Goal: Information Seeking & Learning: Learn about a topic

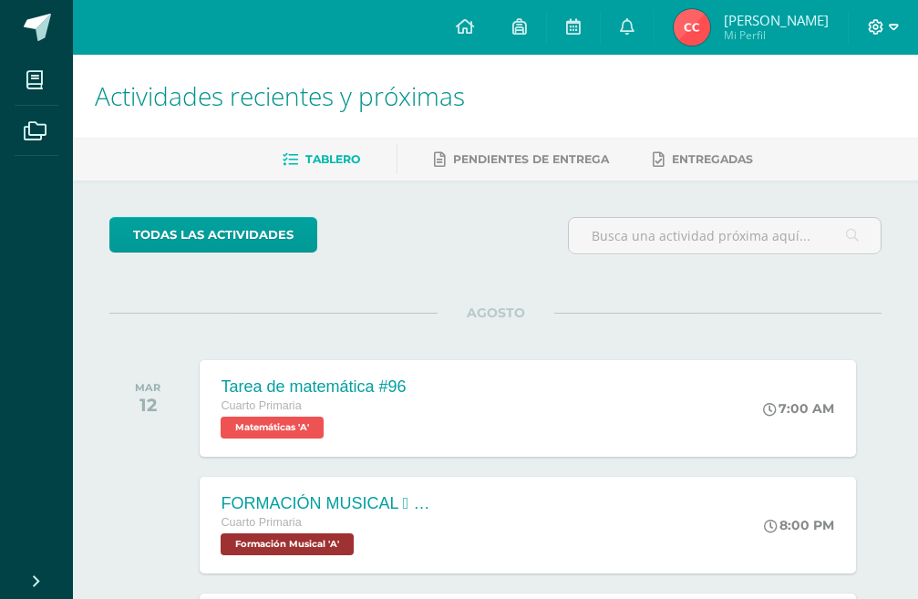
click at [892, 23] on icon at bounding box center [894, 27] width 10 height 16
click at [805, 123] on span "Cerrar sesión" at bounding box center [837, 124] width 82 height 17
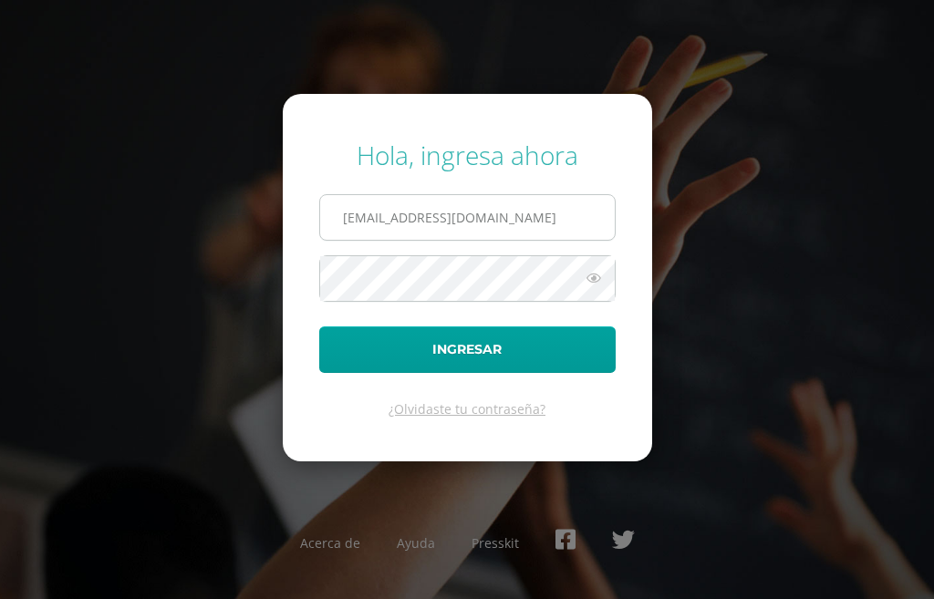
click at [526, 212] on input "[EMAIL_ADDRESS][DOMAIN_NAME]" at bounding box center [467, 217] width 295 height 45
type input "[EMAIL_ADDRESS][DOMAIN_NAME]"
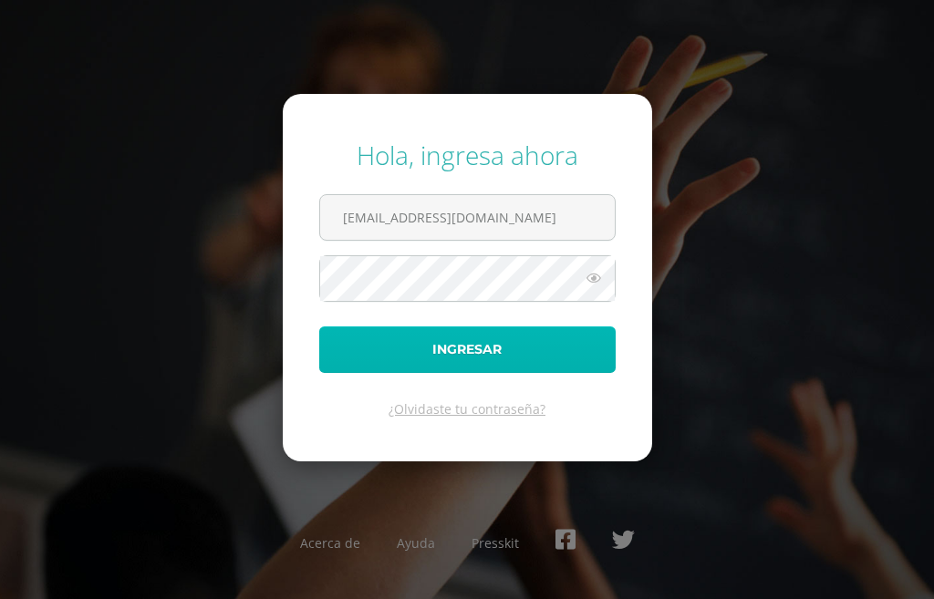
click at [504, 343] on button "Ingresar" at bounding box center [467, 349] width 296 height 47
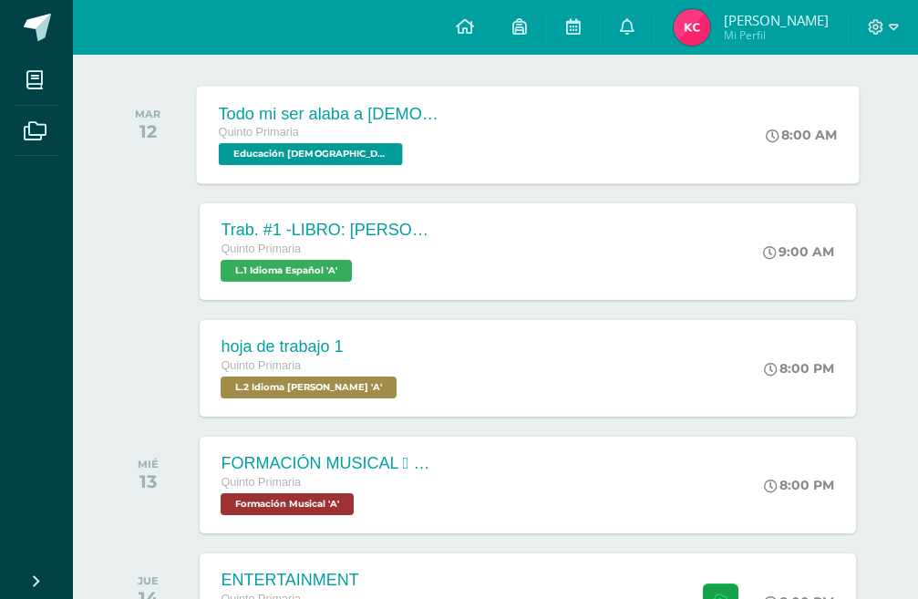
scroll to position [456, 0]
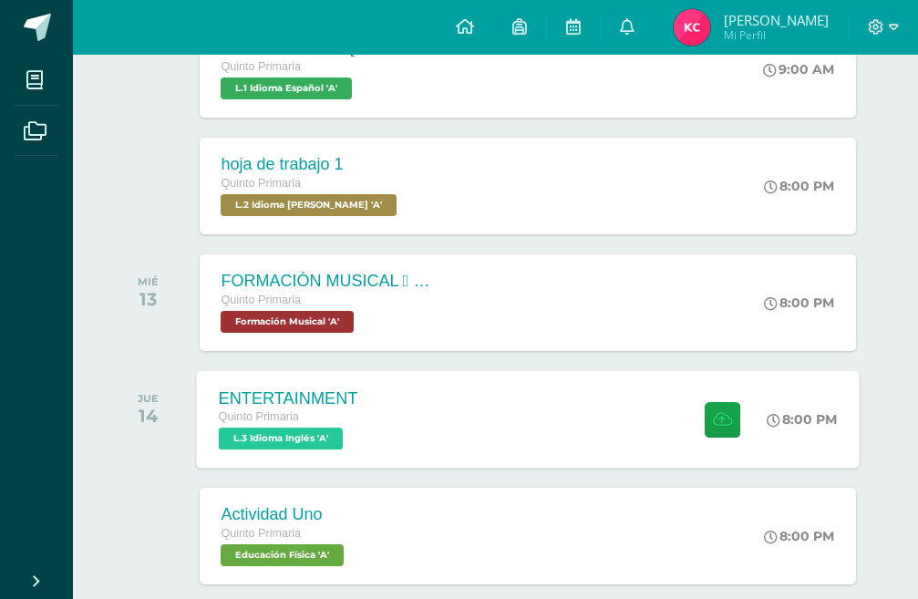
click at [439, 425] on div "ENTERTAINMENT Quinto Primaria L.3 Idioma Inglés 'A' 8:00 PM ENTERTAINMENT L.3 I…" at bounding box center [527, 419] width 663 height 98
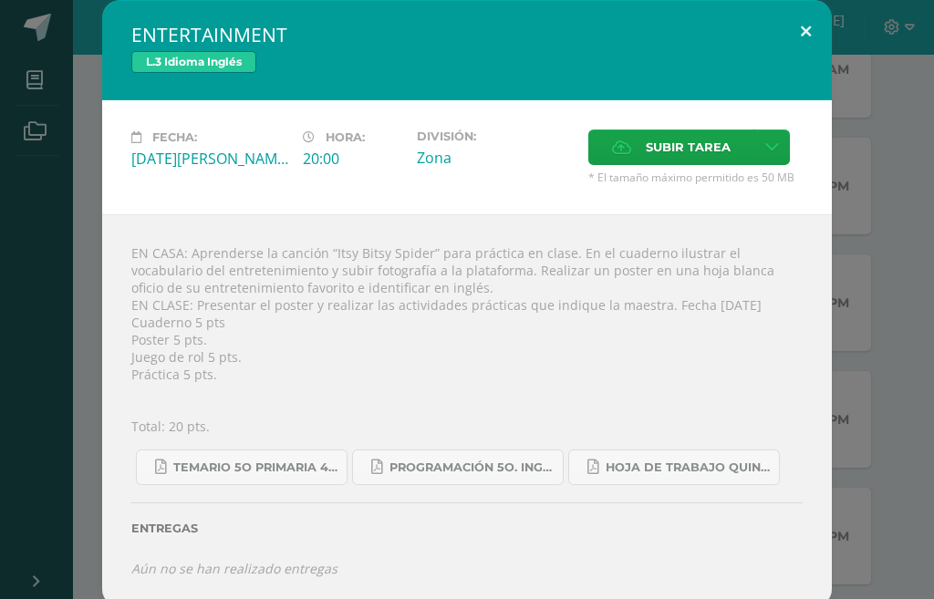
click at [791, 42] on button at bounding box center [806, 31] width 52 height 62
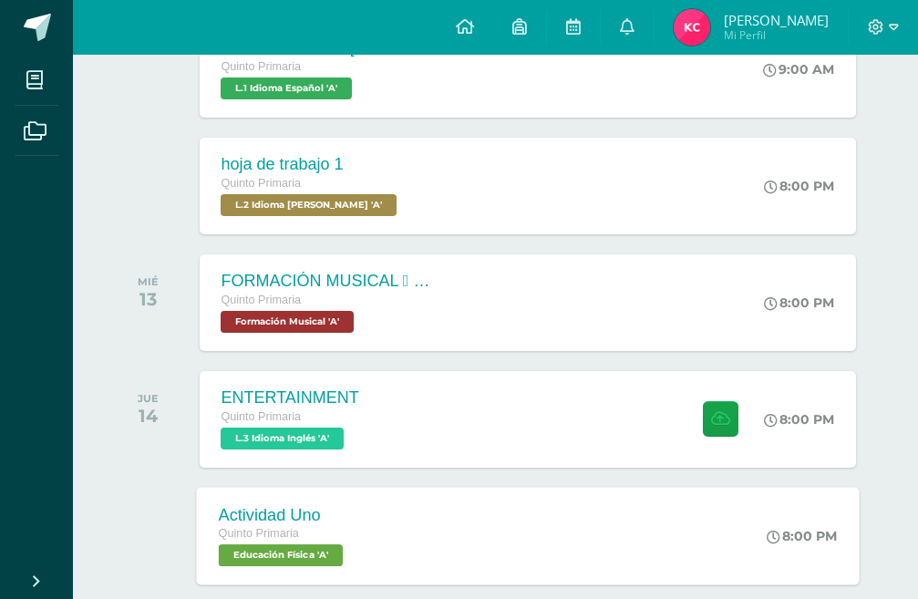
scroll to position [821, 0]
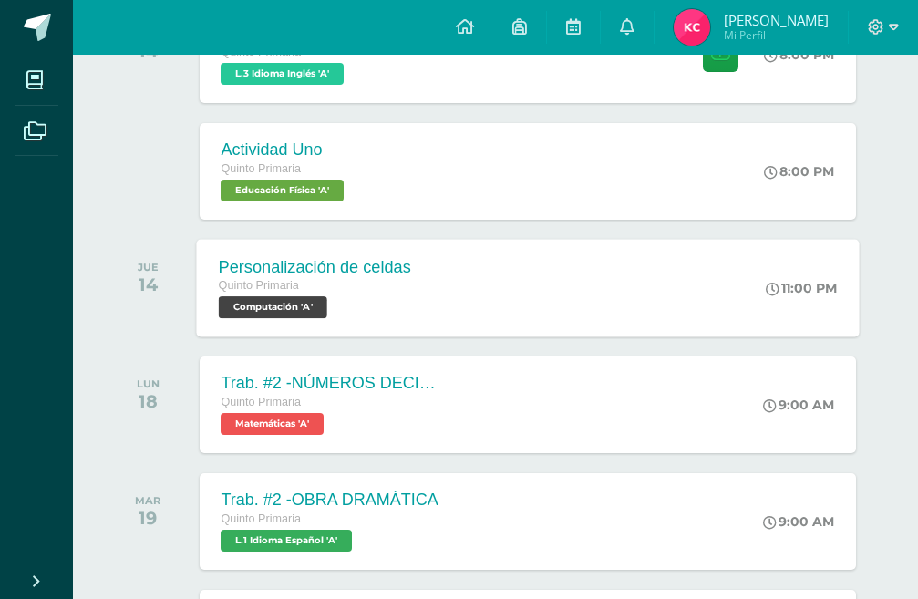
click at [696, 288] on div "Personalización de celdas Quinto Primaria Computación 'A' 11:00 PM Personalizac…" at bounding box center [527, 288] width 663 height 98
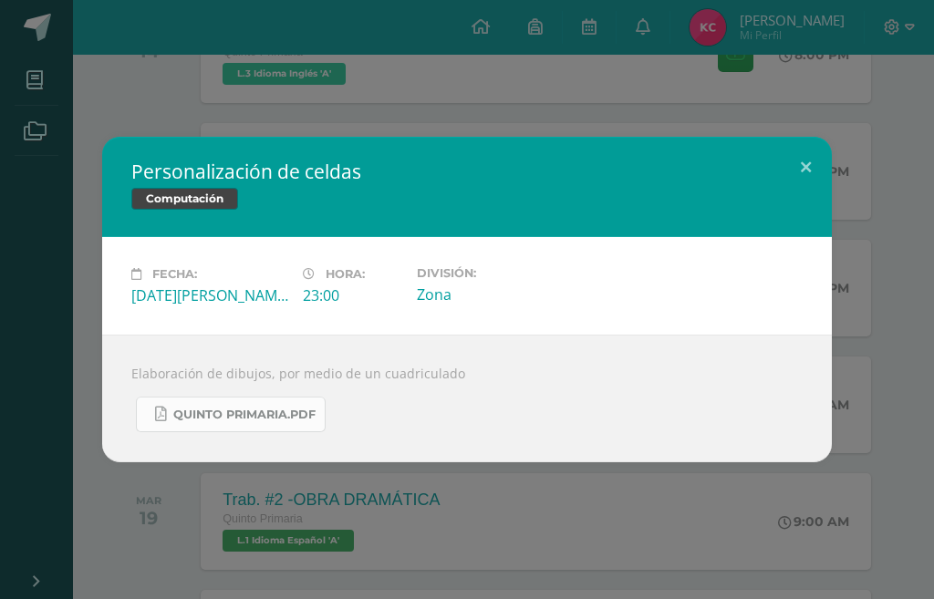
click at [201, 424] on link "Quinto Primaria.pdf" at bounding box center [231, 415] width 190 height 36
click at [816, 171] on button at bounding box center [806, 168] width 52 height 62
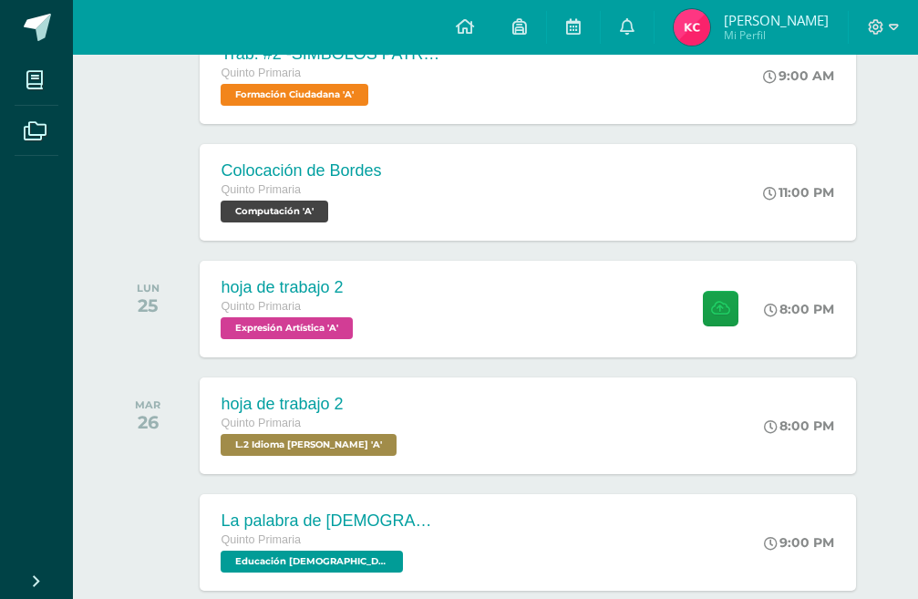
scroll to position [1732, 0]
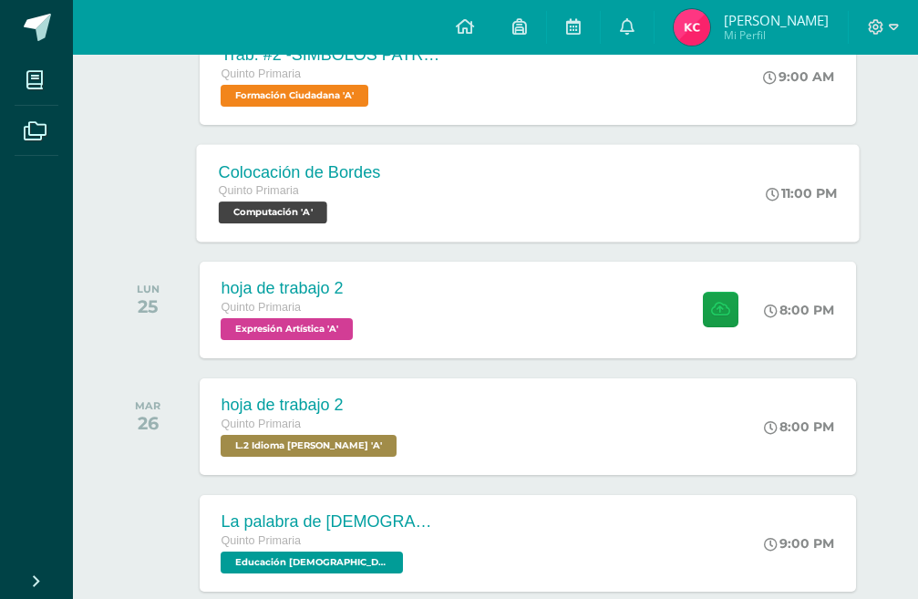
click at [509, 200] on div "Colocación de Bordes Quinto Primaria Computación 'A' 11:00 PM Colocación de Bor…" at bounding box center [527, 193] width 663 height 98
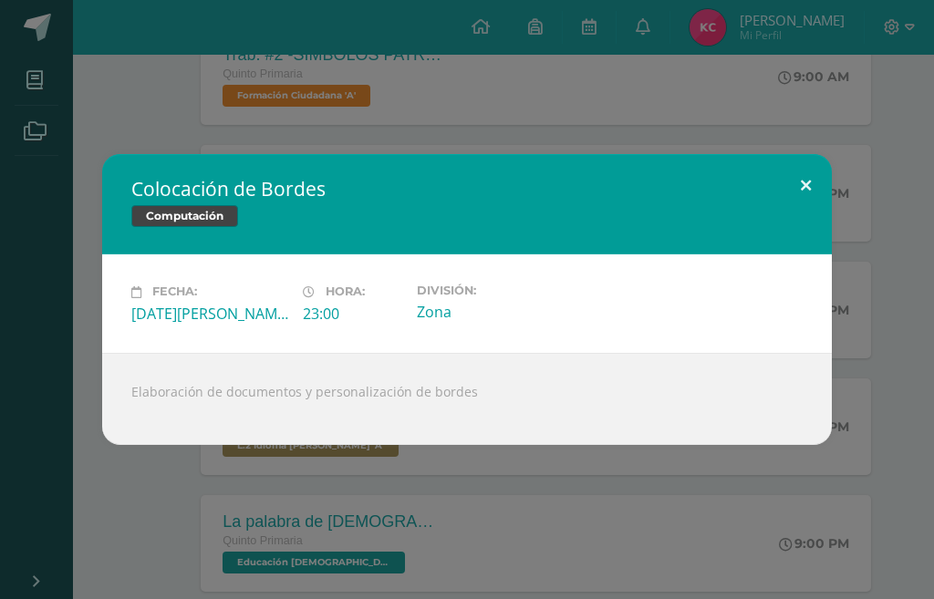
click at [807, 196] on button at bounding box center [806, 185] width 52 height 62
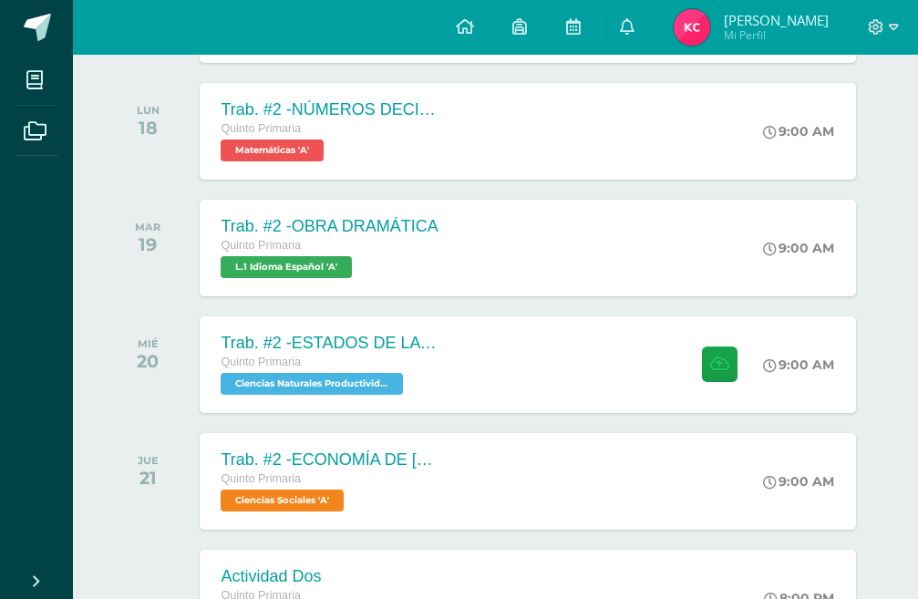
scroll to position [912, 0]
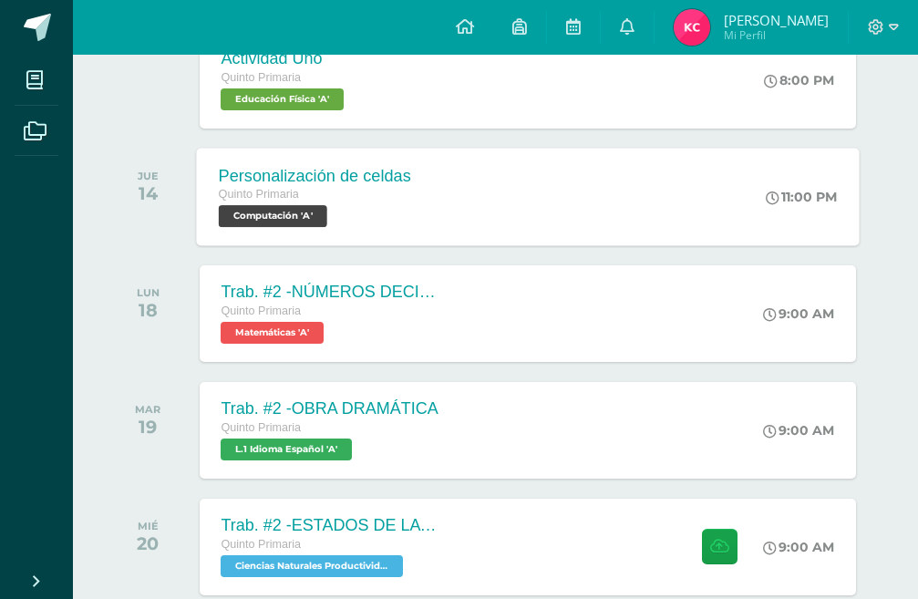
click at [450, 200] on div "Personalización de celdas Quinto Primaria Computación 'A' 11:00 PM Personalizac…" at bounding box center [527, 197] width 663 height 98
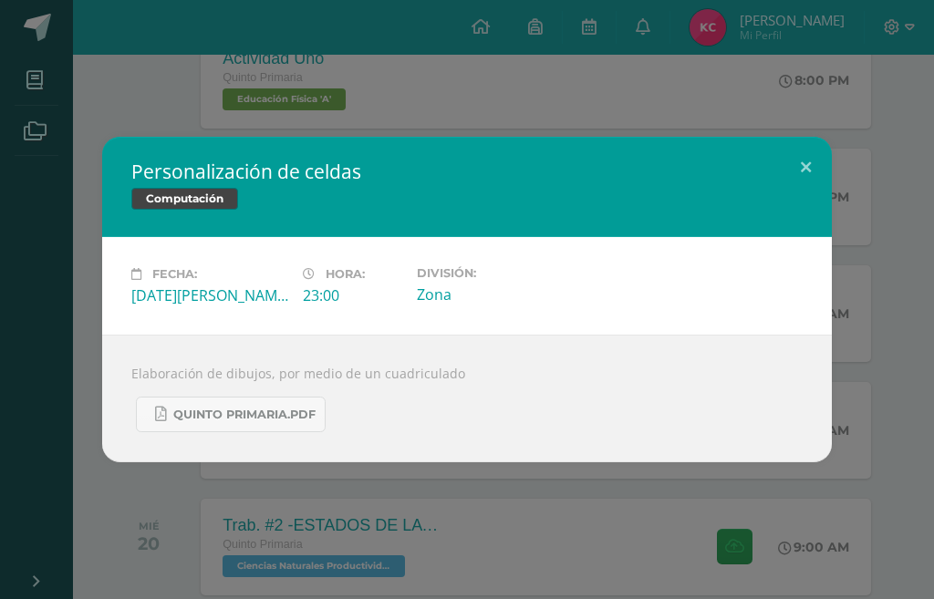
click at [839, 141] on div "Personalización de celdas Computación Fecha: Jueves 14 de Agosto Hora: 23:00 Di…" at bounding box center [466, 300] width 919 height 326
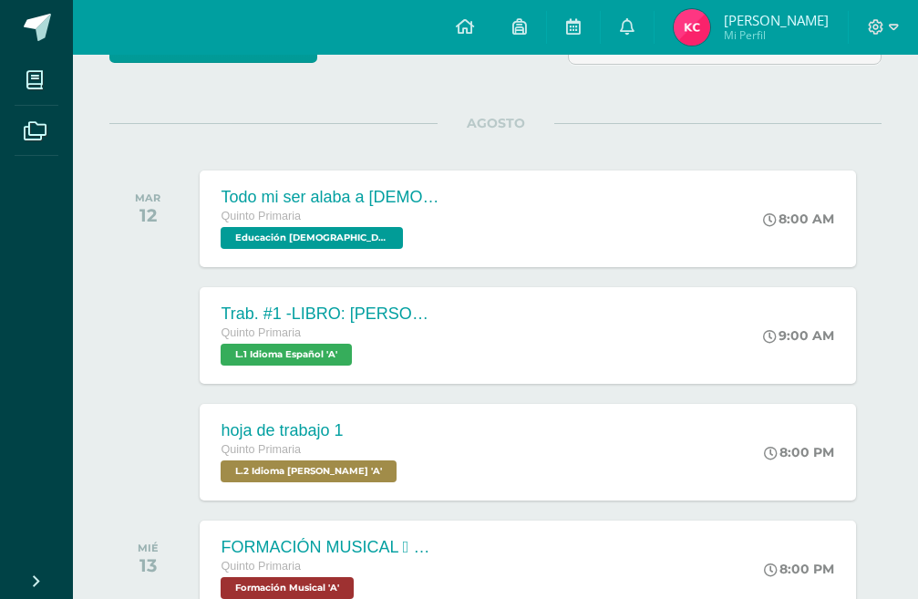
scroll to position [182, 0]
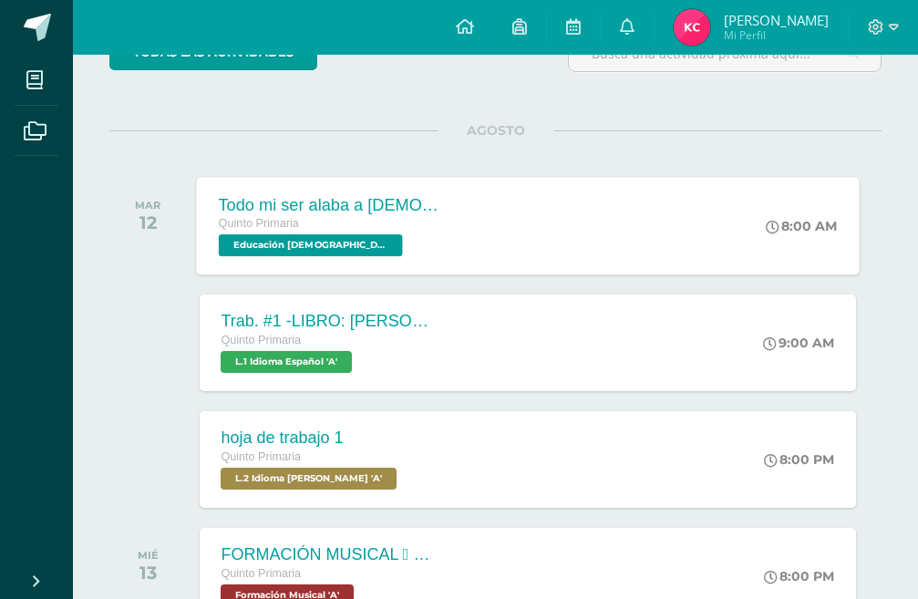
click at [630, 238] on div "Todo mi ser alaba a Dios Quinto Primaria Educación Cristiana 'A' 8:00 AM Todo m…" at bounding box center [527, 226] width 663 height 98
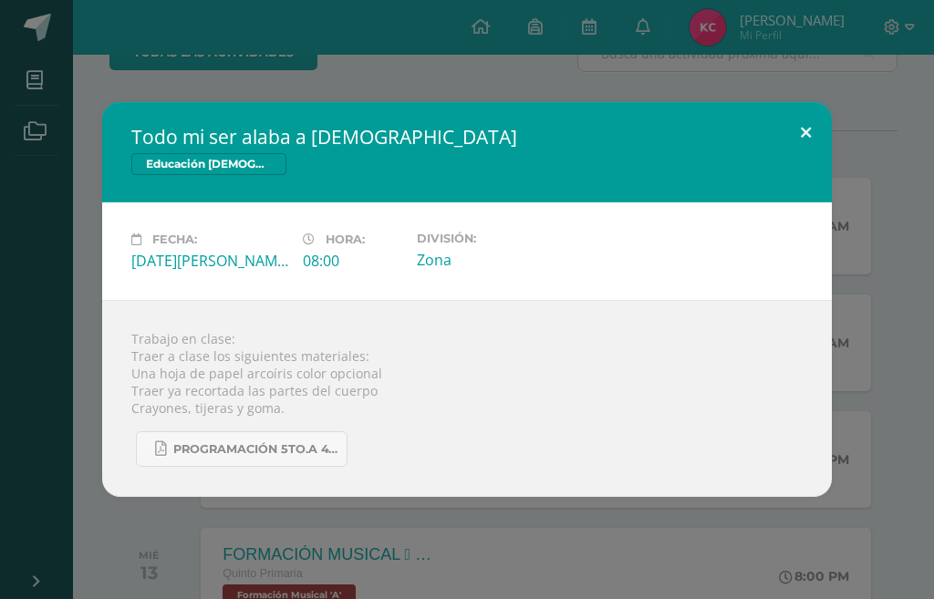
click at [785, 144] on button at bounding box center [806, 133] width 52 height 62
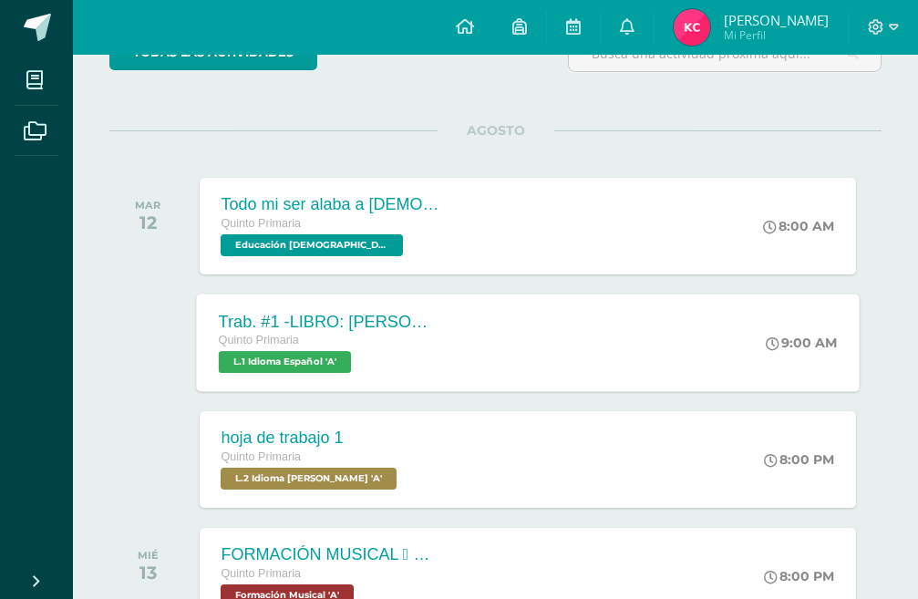
click at [567, 357] on div "Trab. #1 -LIBRO: ENRIQUE EL DIBUJANTE Quinto Primaria L.1 Idioma Español 'A' 9:…" at bounding box center [527, 343] width 663 height 98
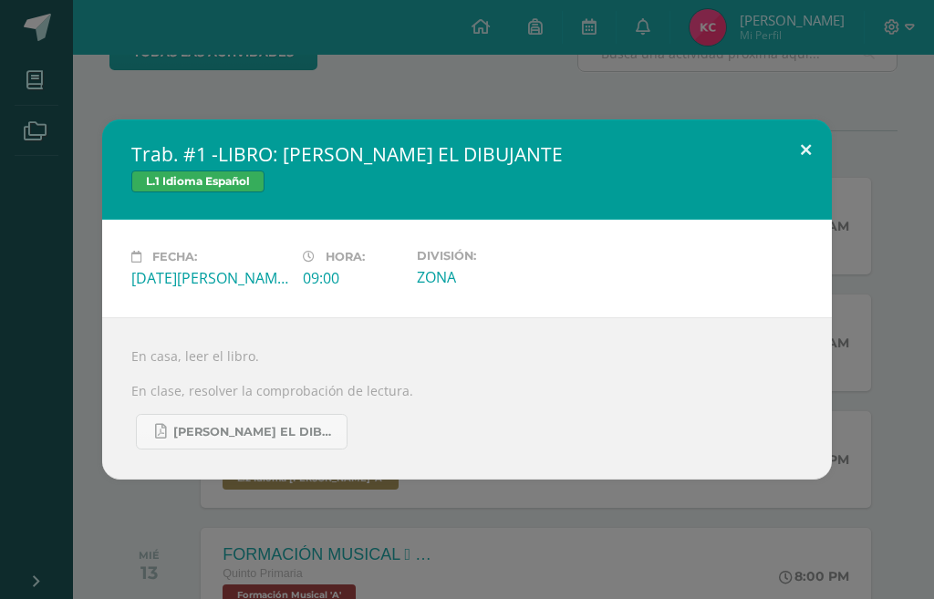
click at [819, 160] on button at bounding box center [806, 150] width 52 height 62
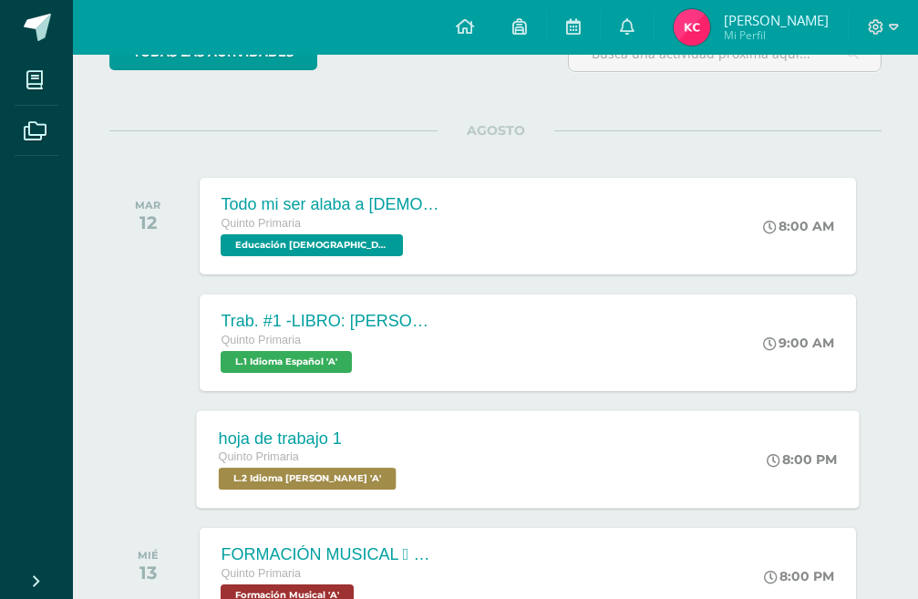
click at [667, 481] on div "hoja de trabajo 1 Quinto Primaria L.2 Idioma Maya Kaqchikel 'A' 8:00 PM hoja de…" at bounding box center [527, 459] width 663 height 98
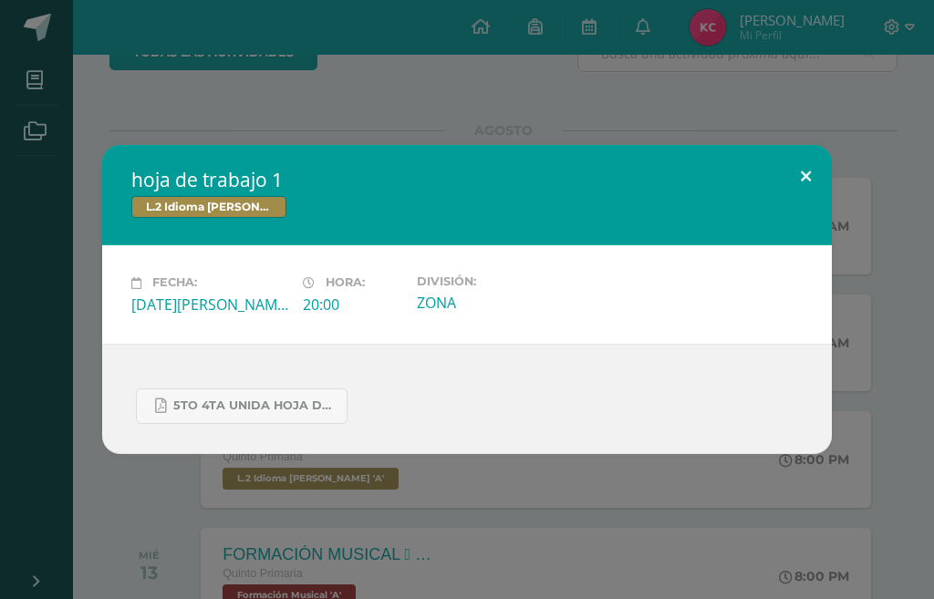
click at [823, 166] on button at bounding box center [806, 176] width 52 height 62
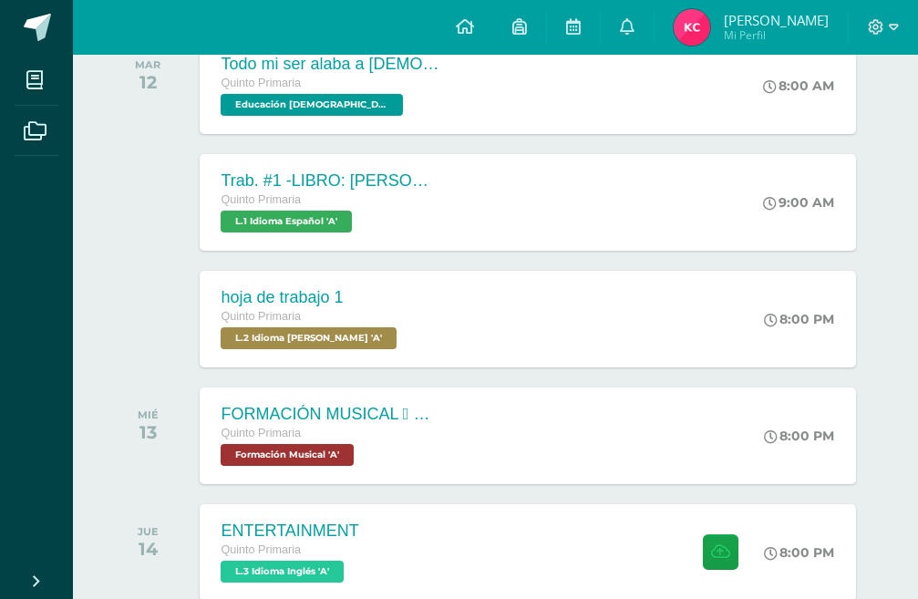
scroll to position [365, 0]
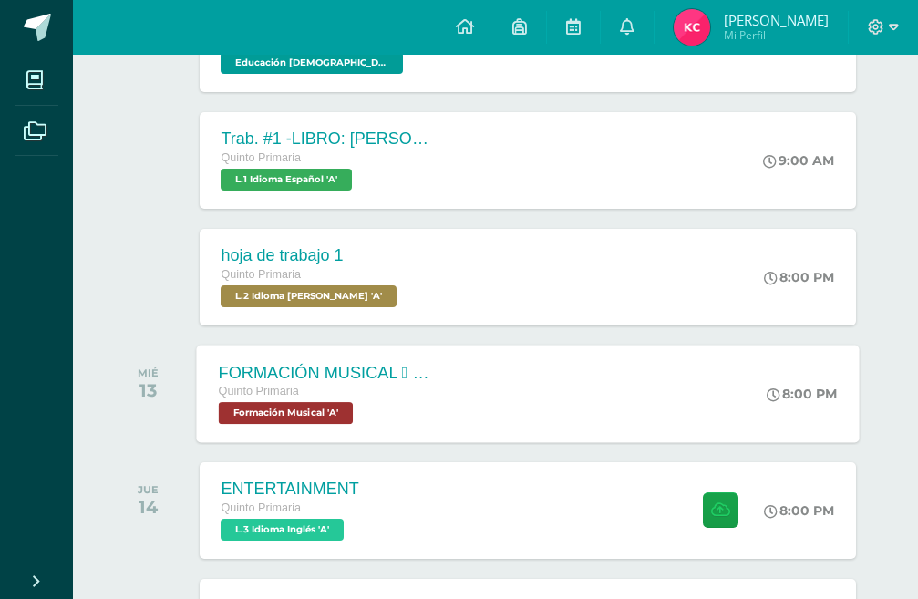
click at [652, 432] on div "FORMACIÓN MUSICAL  EJERCICIO RITMICO Quinto Primaria Formación Musical 'A' 8:0…" at bounding box center [527, 394] width 663 height 98
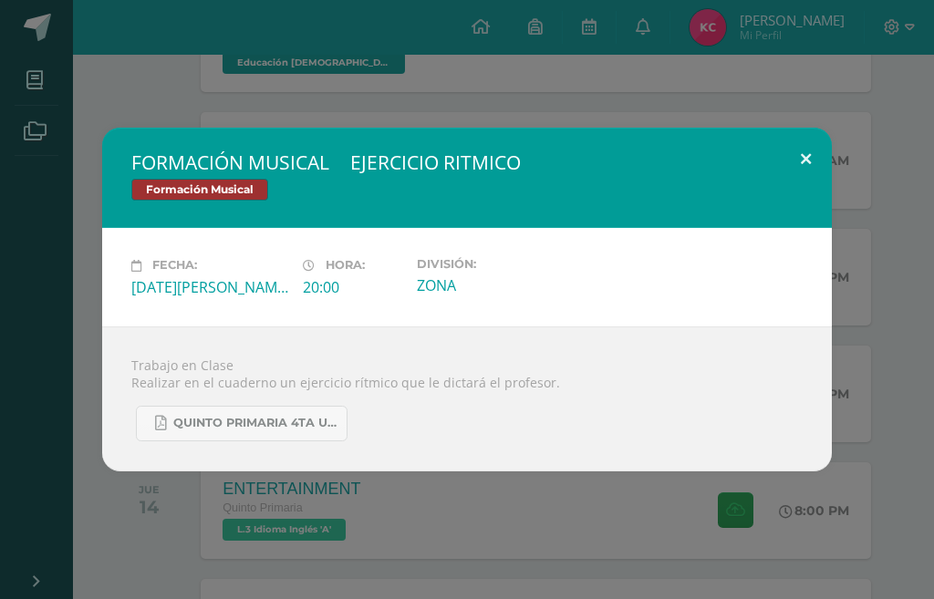
click at [801, 148] on button at bounding box center [806, 159] width 52 height 62
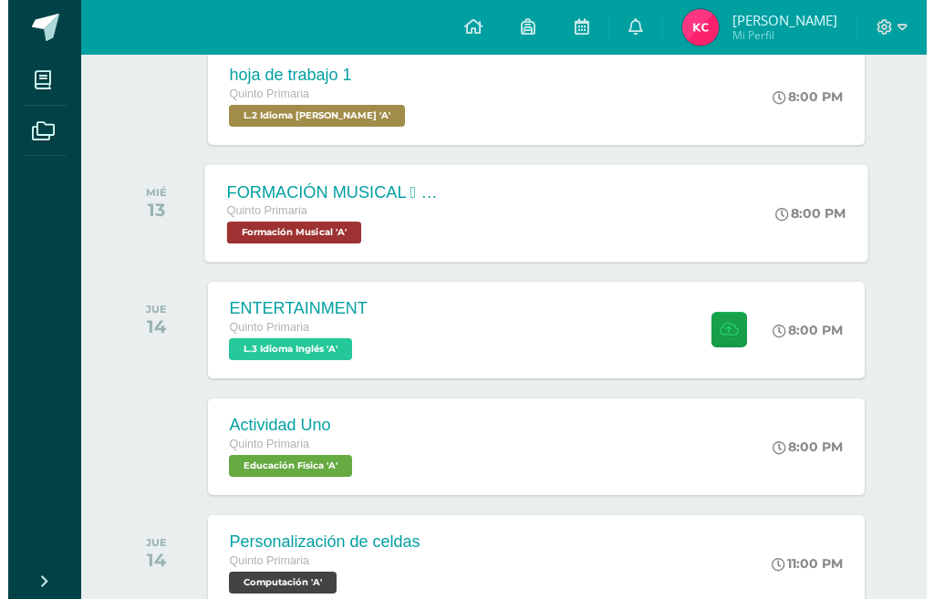
scroll to position [547, 0]
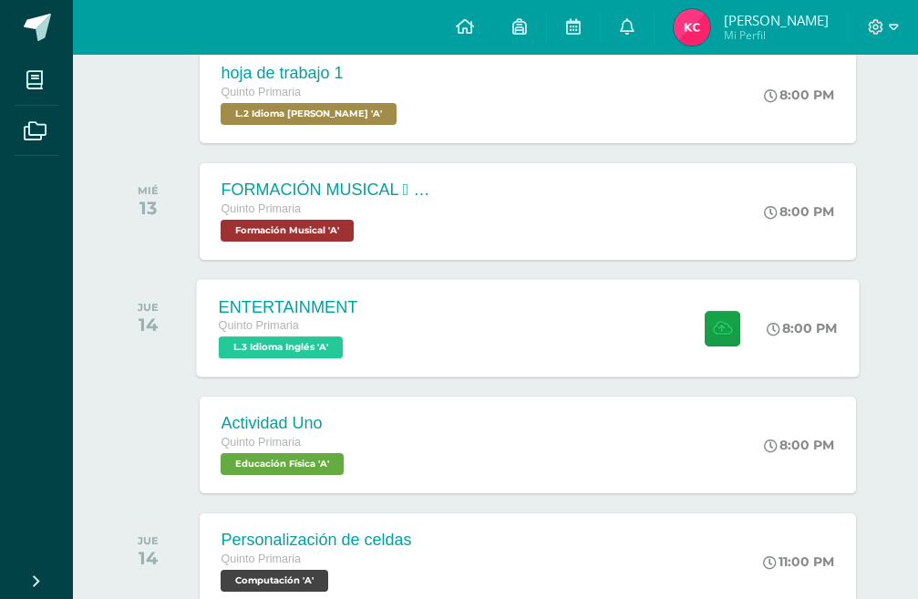
click at [488, 309] on div "ENTERTAINMENT Quinto Primaria L.3 Idioma Inglés 'A' 8:00 PM ENTERTAINMENT L.3 I…" at bounding box center [527, 328] width 663 height 98
